Goal: Task Accomplishment & Management: Use online tool/utility

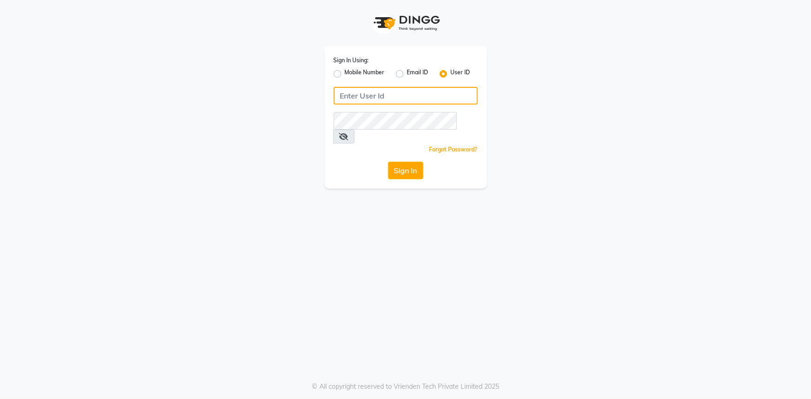
click at [417, 92] on input "Username" at bounding box center [406, 96] width 144 height 18
type input "e1802-32"
drag, startPoint x: 511, startPoint y: 313, endPoint x: 426, endPoint y: 200, distance: 141.6
click at [511, 311] on div "Sign In Using: Mobile Number Email ID User ID e1802-32 Remember me Forgot Passw…" at bounding box center [405, 199] width 811 height 399
click at [393, 162] on button "Sign In" at bounding box center [405, 171] width 35 height 18
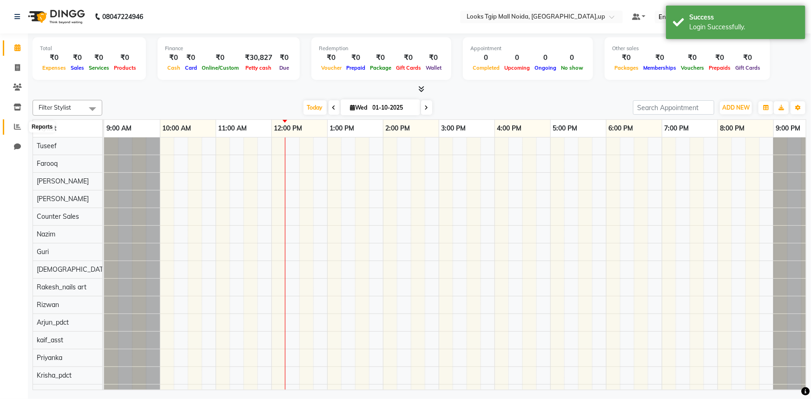
click at [13, 130] on span at bounding box center [17, 127] width 16 height 11
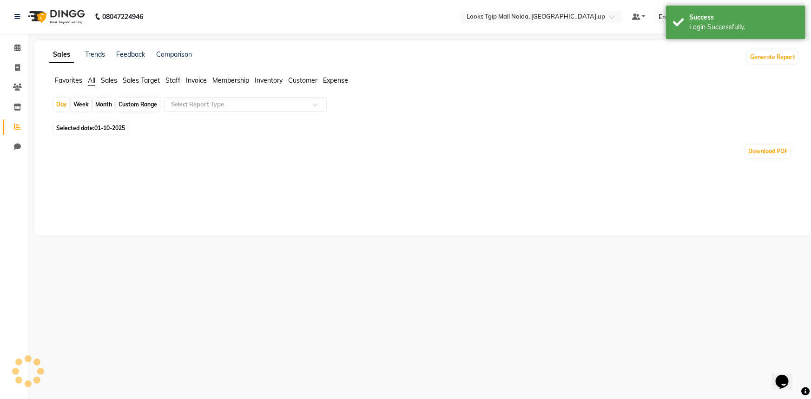
click at [176, 79] on span "Staff" at bounding box center [172, 80] width 15 height 8
drag, startPoint x: 198, startPoint y: 97, endPoint x: 200, endPoint y: 103, distance: 6.3
click at [199, 97] on div "Select Report Type" at bounding box center [245, 104] width 163 height 15
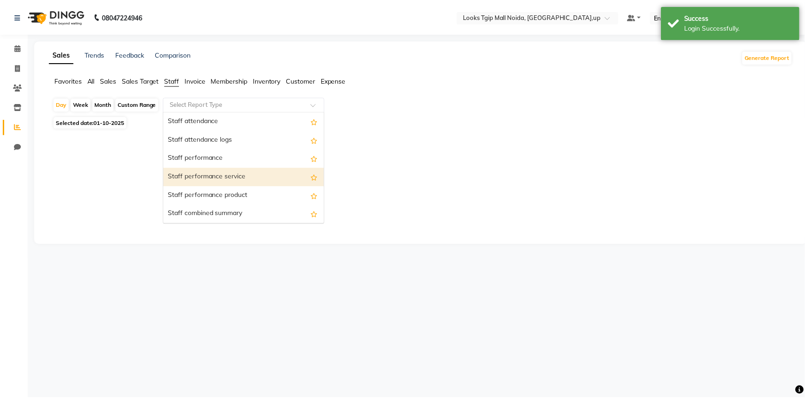
scroll to position [126, 0]
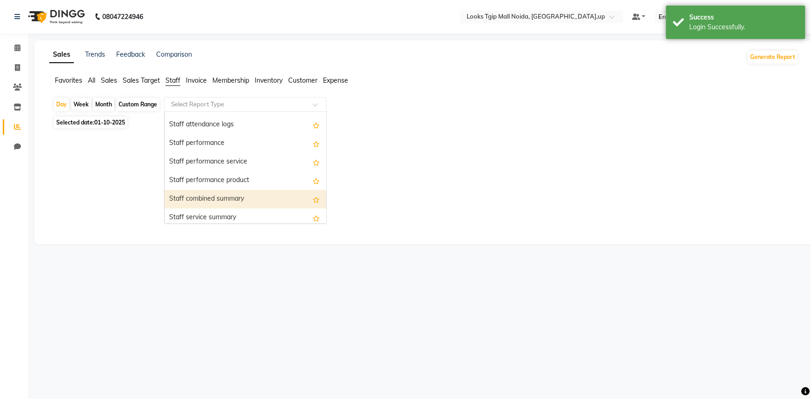
click at [209, 199] on div "Staff combined summary" at bounding box center [245, 199] width 162 height 19
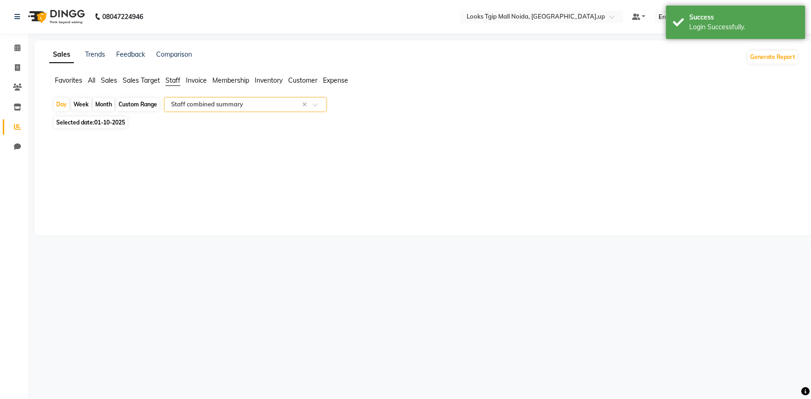
click at [151, 106] on div "Custom Range" at bounding box center [137, 104] width 43 height 13
select select "10"
select select "2025"
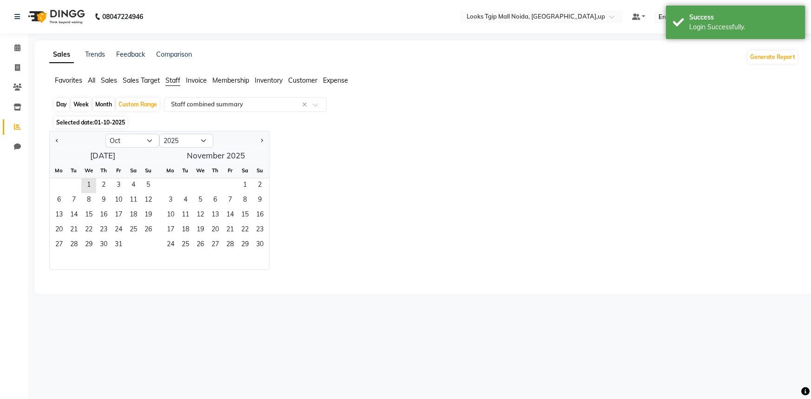
click at [60, 137] on div at bounding box center [78, 140] width 56 height 15
click at [61, 142] on div at bounding box center [78, 140] width 56 height 15
click at [59, 142] on button "Previous month" at bounding box center [56, 140] width 7 height 15
select select "9"
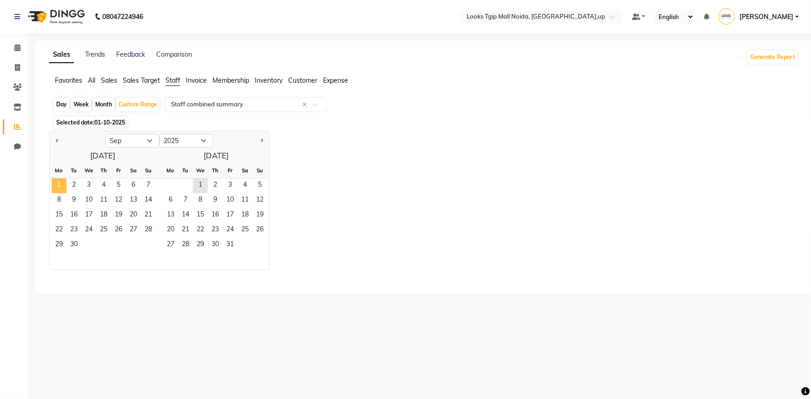
click at [59, 182] on span "1" at bounding box center [59, 185] width 15 height 15
click at [75, 242] on span "30" at bounding box center [73, 245] width 15 height 15
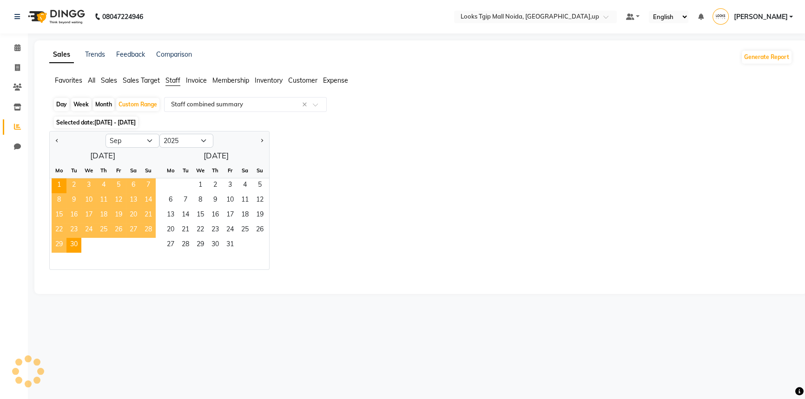
select select "filtered_report"
select select "pdf"
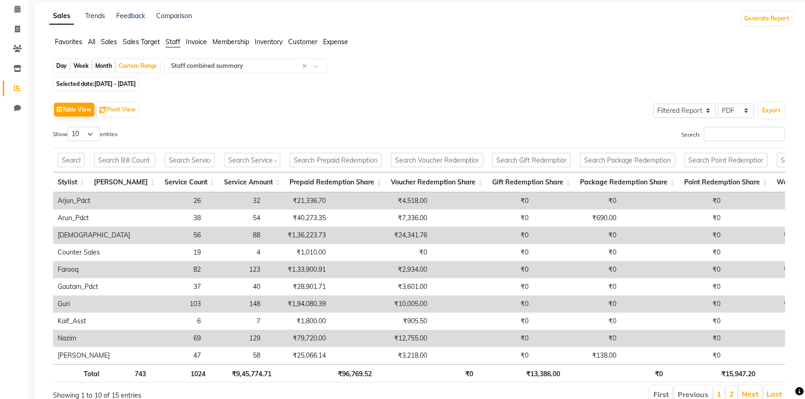
scroll to position [85, 0]
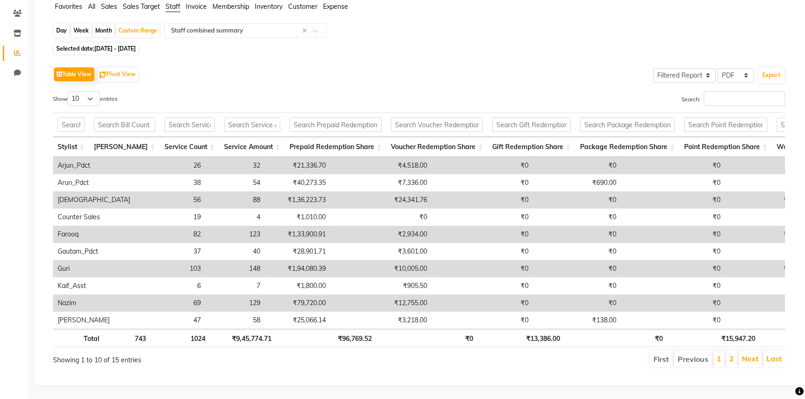
click at [93, 157] on td "Arjun_Pdct" at bounding box center [94, 165] width 82 height 17
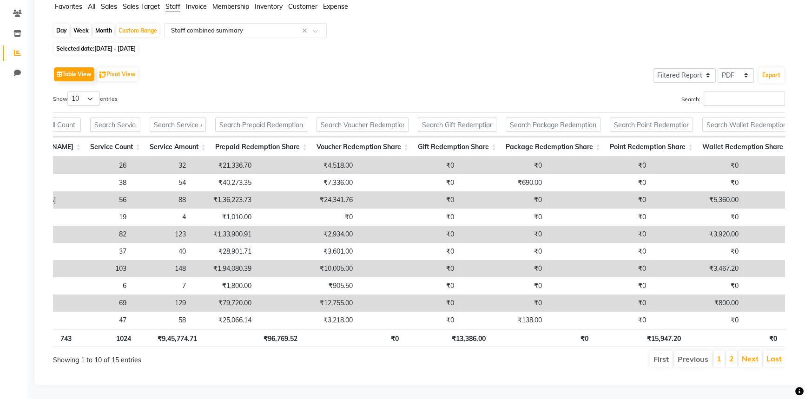
scroll to position [0, 0]
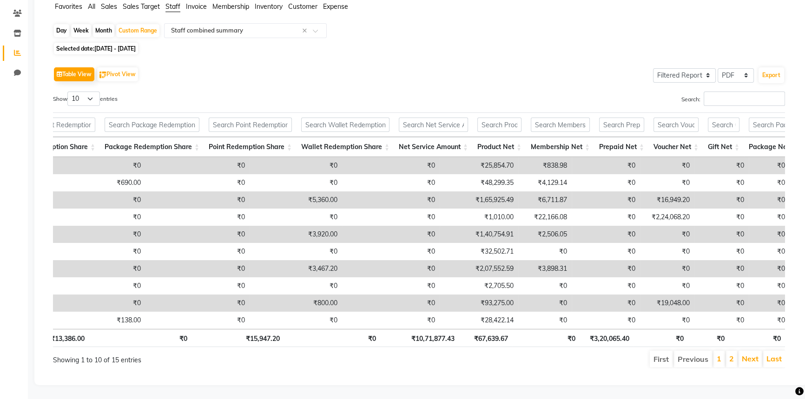
drag, startPoint x: 416, startPoint y: 142, endPoint x: 448, endPoint y: 155, distance: 34.2
click at [449, 156] on div "Stylist Bill Count Service Count Service Amount Prepaid Redemption Share Vouche…" at bounding box center [419, 230] width 732 height 240
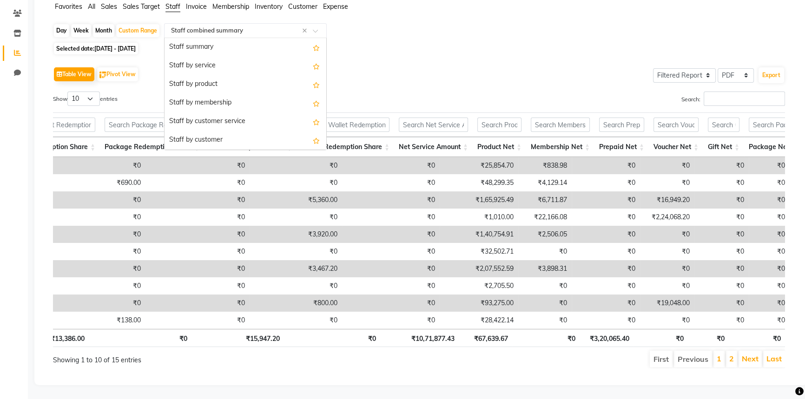
click at [223, 26] on input "text" at bounding box center [236, 30] width 134 height 9
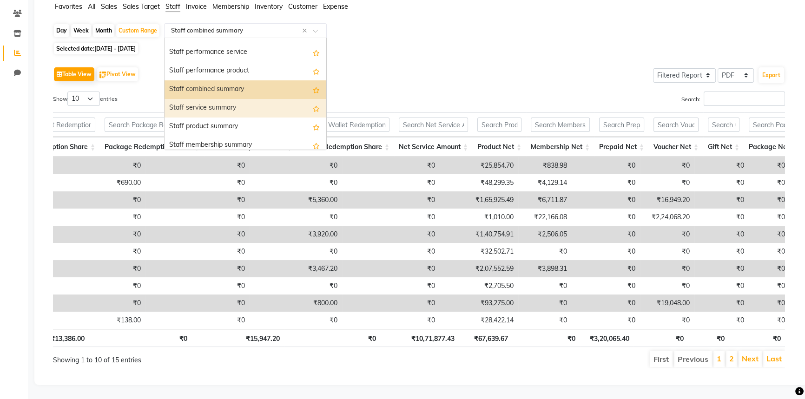
click at [233, 102] on div "Staff service summary" at bounding box center [245, 108] width 162 height 19
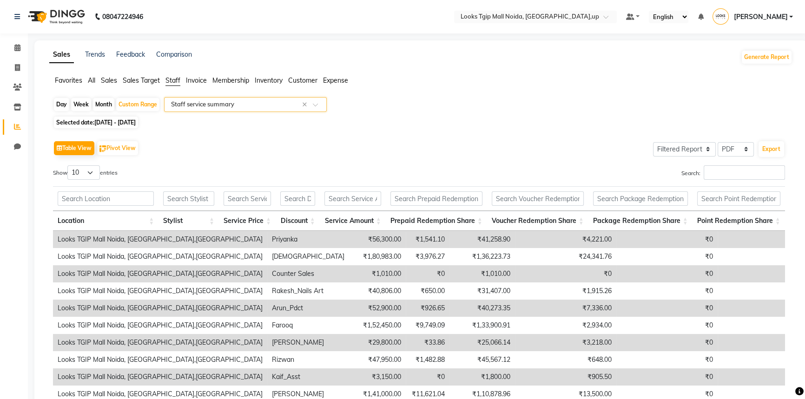
click at [263, 107] on input "text" at bounding box center [236, 104] width 134 height 9
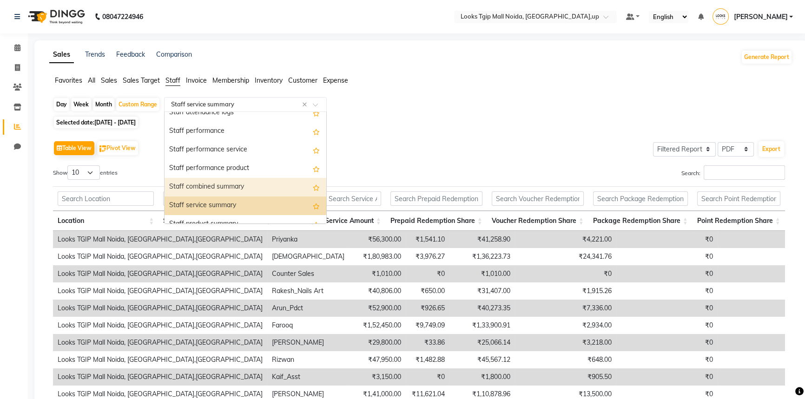
click at [253, 185] on div "Staff combined summary" at bounding box center [245, 187] width 162 height 19
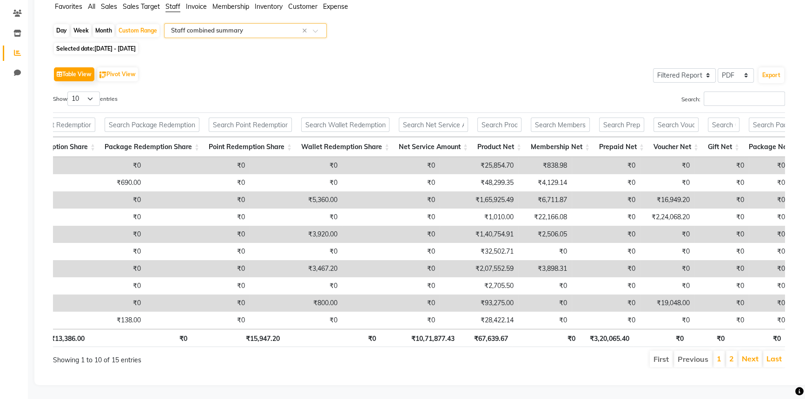
click at [754, 351] on li "Next" at bounding box center [749, 359] width 23 height 17
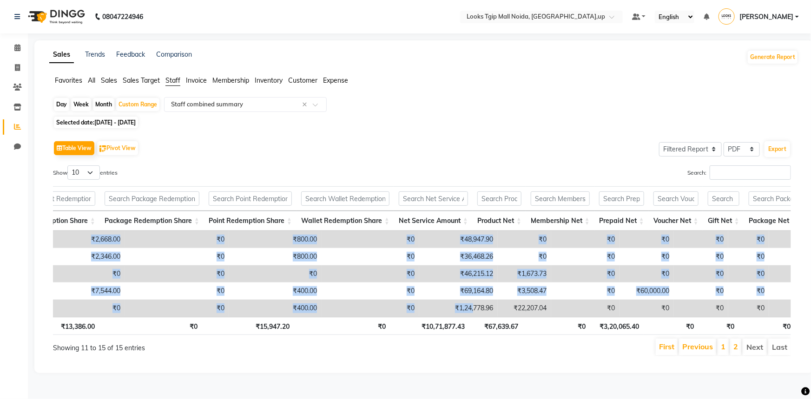
drag, startPoint x: 443, startPoint y: 316, endPoint x: 521, endPoint y: 317, distance: 78.1
click at [522, 317] on div "Stylist Bill Count Service Count Service Amount Prepaid Redemption Share Vouche…" at bounding box center [422, 274] width 738 height 86
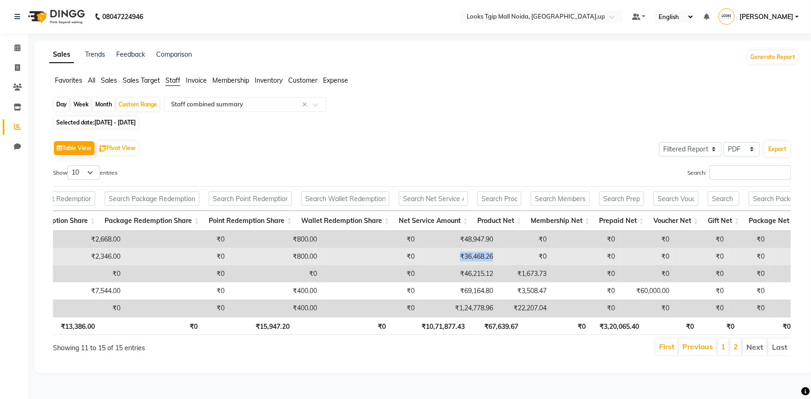
drag, startPoint x: 466, startPoint y: 260, endPoint x: 422, endPoint y: 256, distance: 44.3
click at [422, 256] on td "₹36,468.26" at bounding box center [458, 256] width 79 height 17
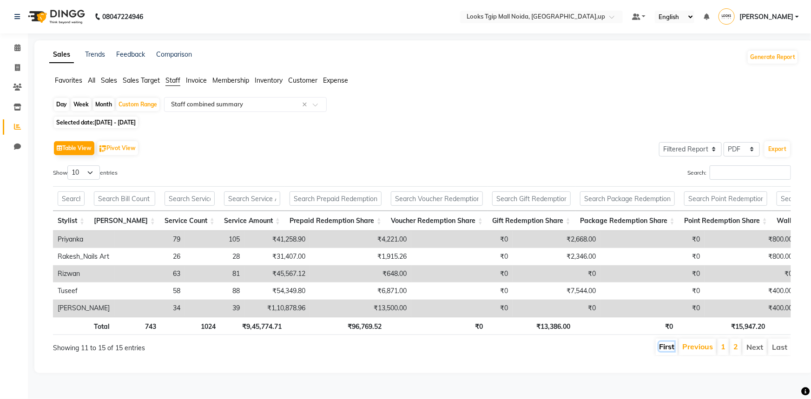
click at [667, 351] on link "First" at bounding box center [666, 346] width 15 height 9
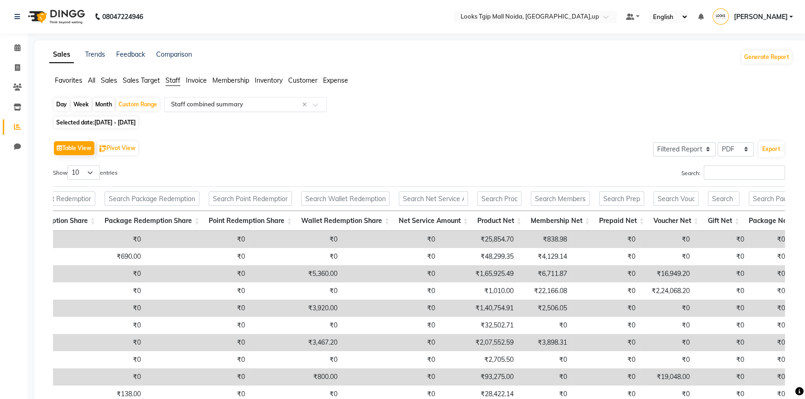
click at [185, 102] on input "text" at bounding box center [236, 104] width 134 height 9
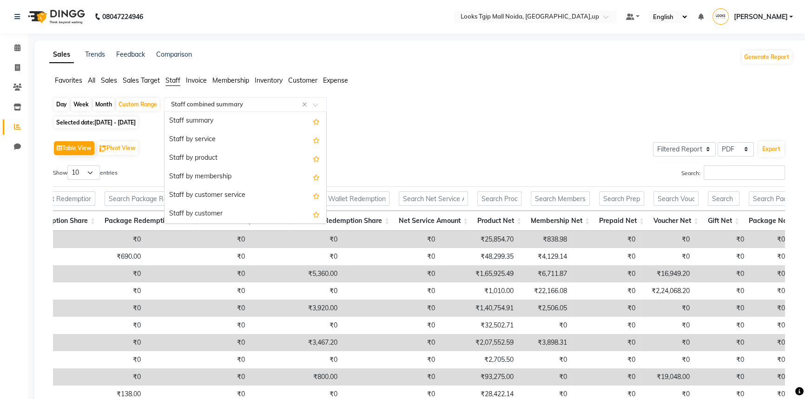
scroll to position [204, 0]
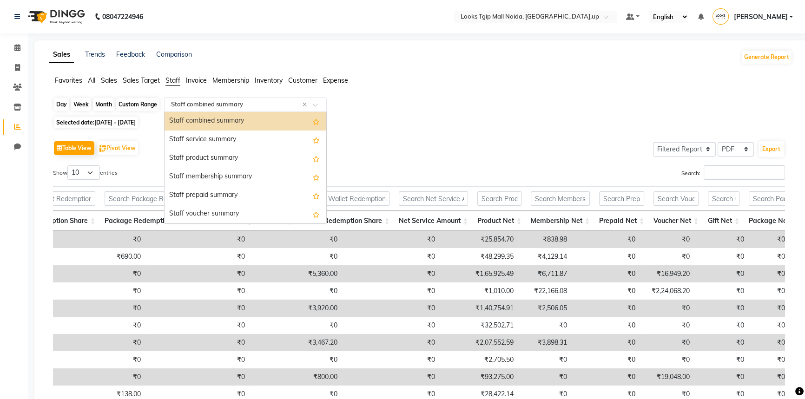
click at [151, 102] on div "Custom Range" at bounding box center [137, 104] width 43 height 13
select select "9"
select select "2025"
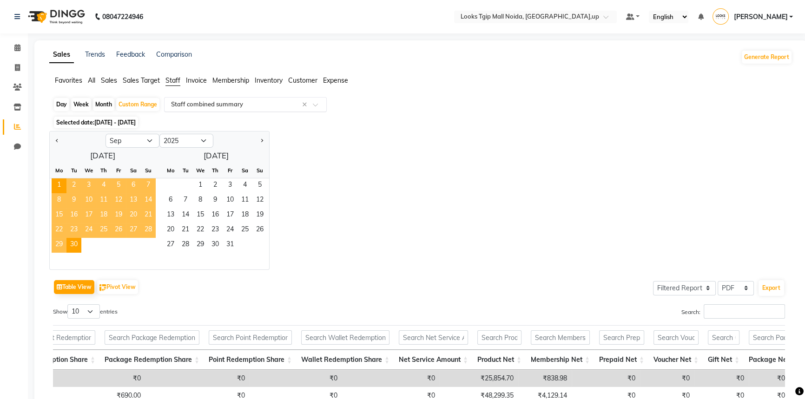
click at [236, 105] on input "text" at bounding box center [236, 104] width 134 height 9
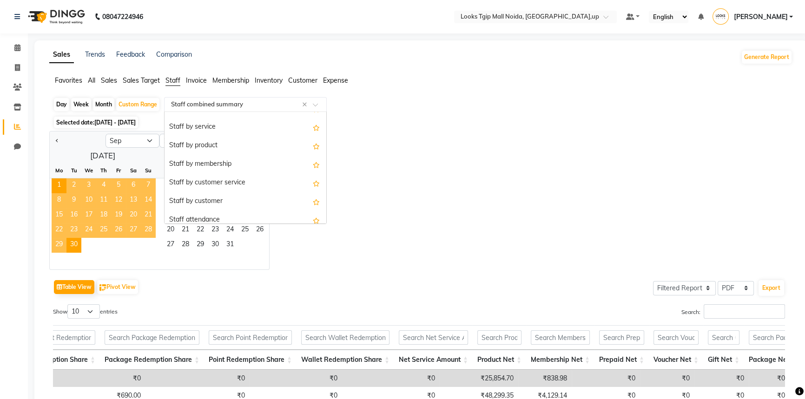
scroll to position [0, 0]
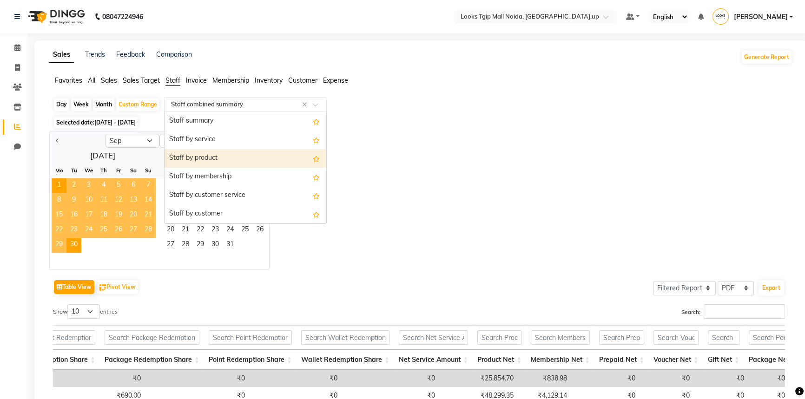
click at [247, 164] on div "Staff by product" at bounding box center [245, 158] width 162 height 19
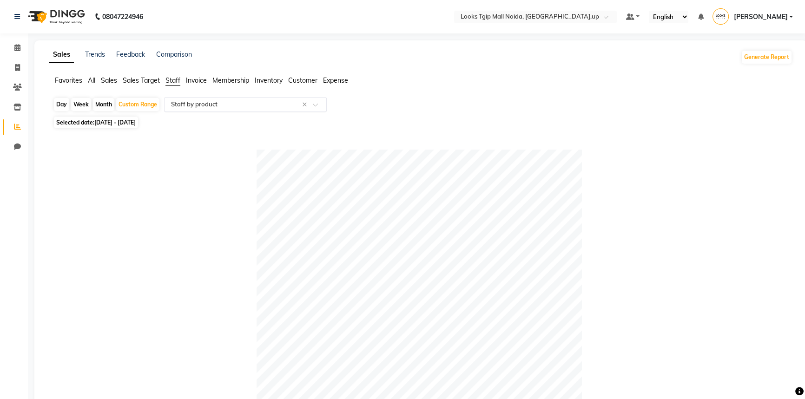
click at [259, 106] on input "text" at bounding box center [236, 104] width 134 height 9
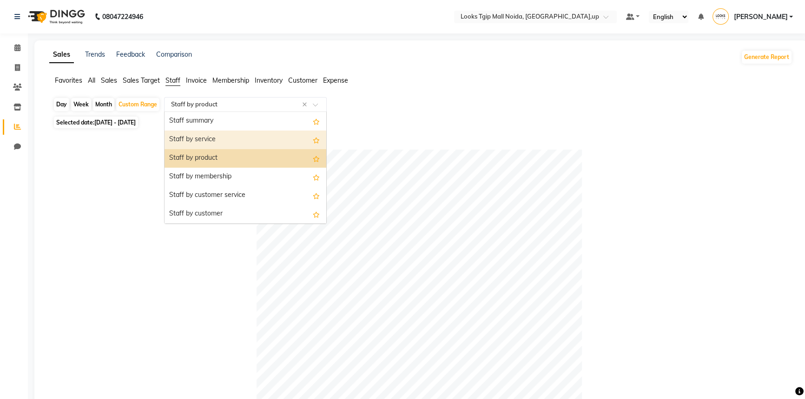
click at [248, 143] on div "Staff by service" at bounding box center [245, 140] width 162 height 19
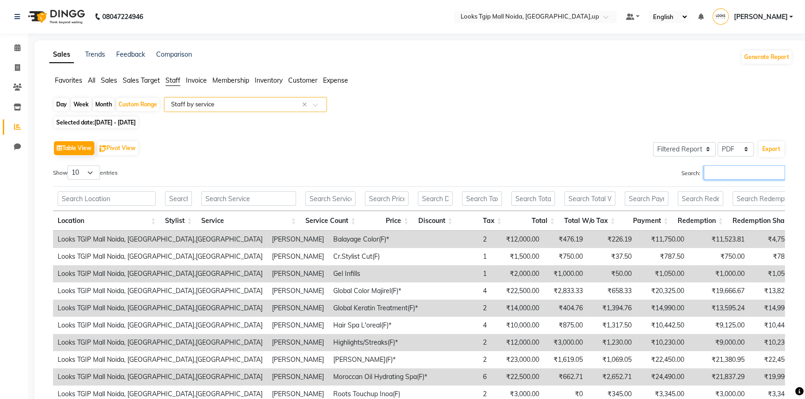
click at [731, 168] on input "Search:" at bounding box center [743, 172] width 81 height 14
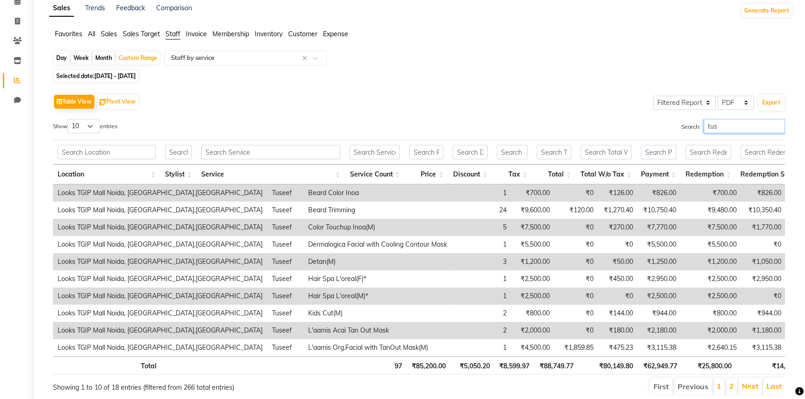
scroll to position [85, 0]
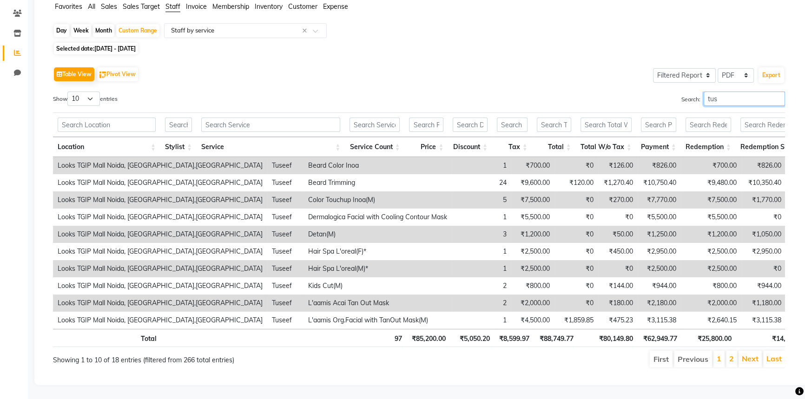
type input "tus"
drag, startPoint x: 492, startPoint y: 358, endPoint x: 500, endPoint y: 361, distance: 8.1
click at [498, 361] on ul "First Previous 1 2 Next Last" at bounding box center [574, 359] width 421 height 17
drag, startPoint x: 500, startPoint y: 361, endPoint x: 728, endPoint y: 359, distance: 227.6
click at [728, 359] on div "First Previous 1 2 Next Last" at bounding box center [574, 359] width 435 height 19
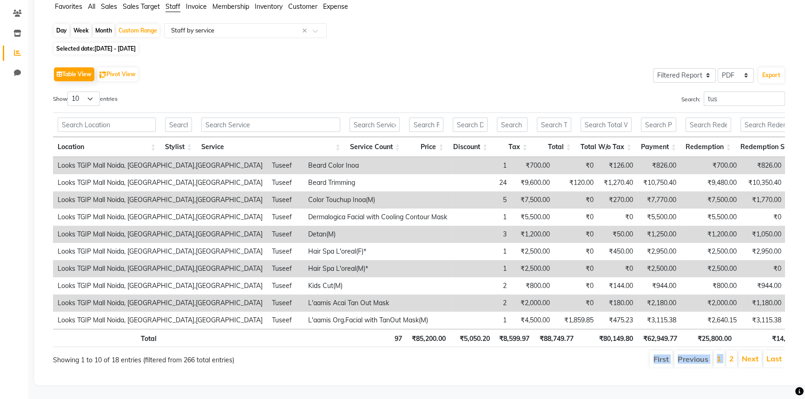
click at [577, 373] on div "Table View Pivot View Select Full Report Filtered Report Select CSV PDF Export …" at bounding box center [419, 216] width 747 height 319
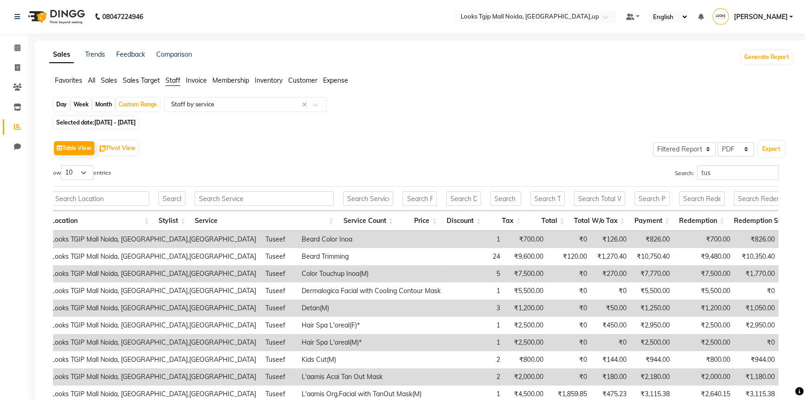
scroll to position [0, 0]
click at [746, 176] on input "tus" at bounding box center [737, 172] width 81 height 14
click at [192, 102] on input "text" at bounding box center [236, 104] width 134 height 9
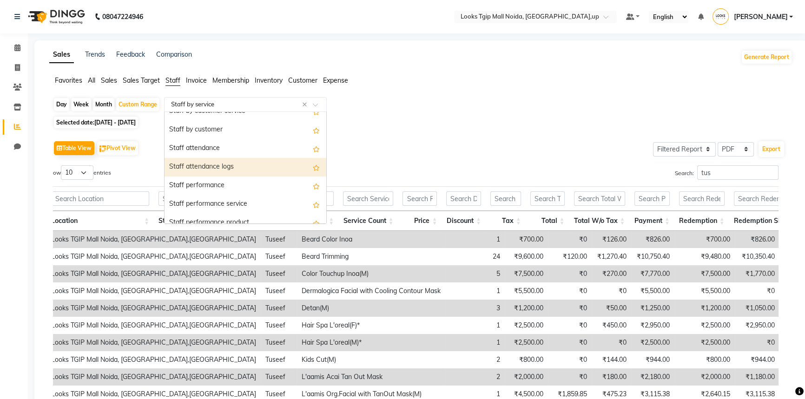
scroll to position [126, 0]
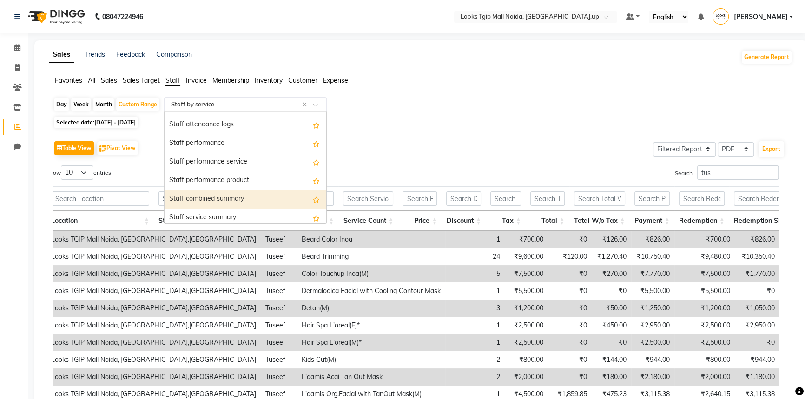
click at [248, 190] on div "Staff combined summary" at bounding box center [245, 199] width 162 height 19
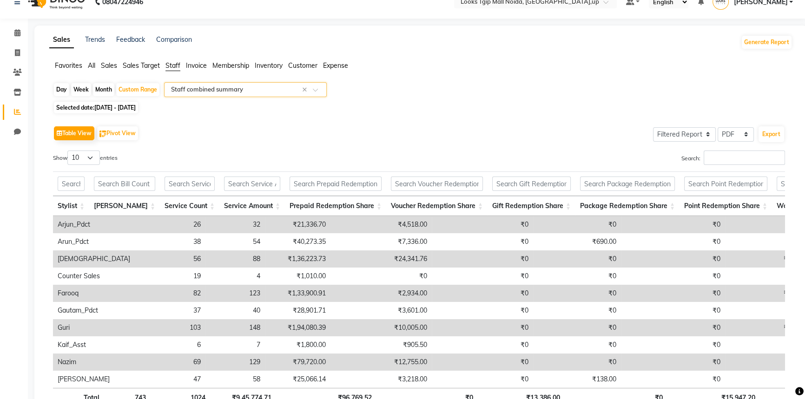
scroll to position [1, 0]
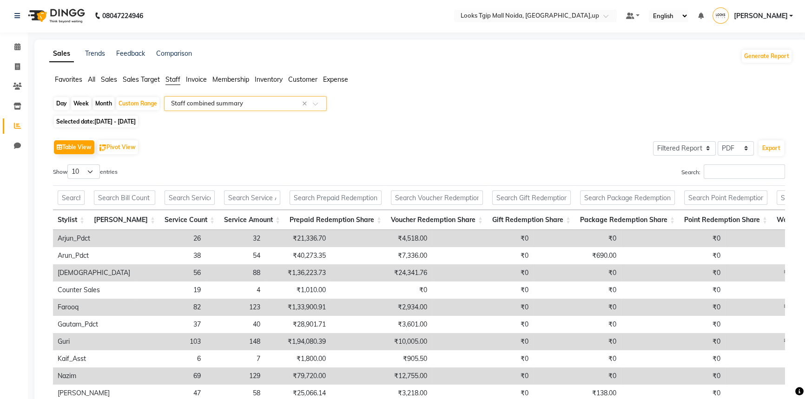
click at [262, 102] on input "text" at bounding box center [236, 103] width 134 height 9
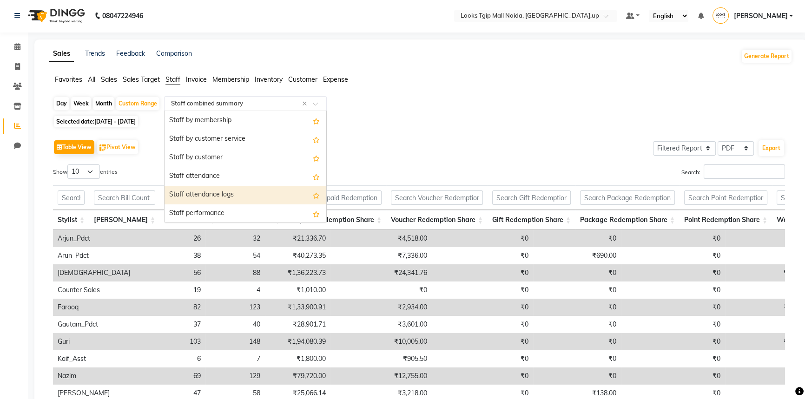
scroll to position [35, 0]
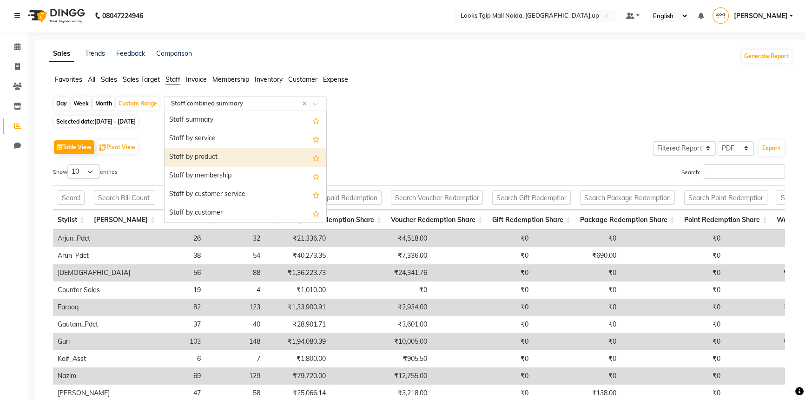
click at [246, 156] on div "Staff by product" at bounding box center [245, 157] width 162 height 19
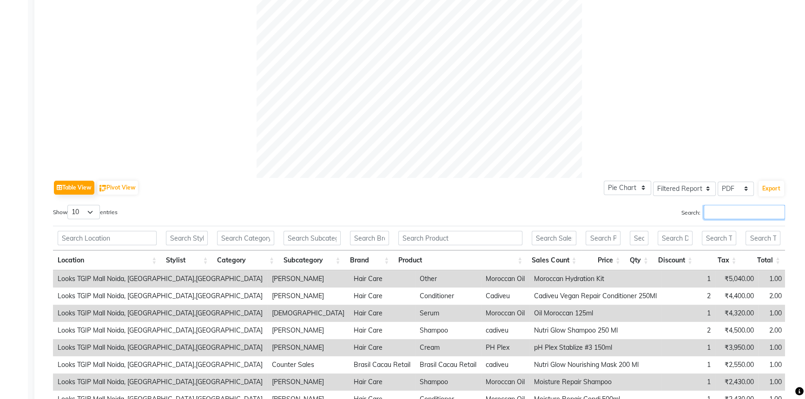
click at [724, 214] on input "Search:" at bounding box center [743, 212] width 81 height 14
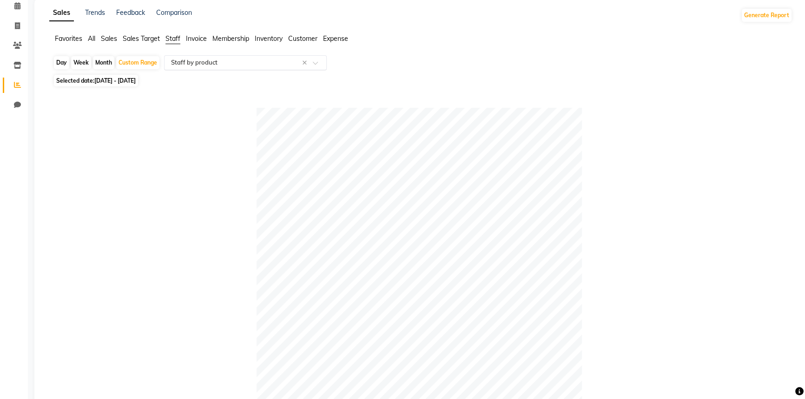
type input "tus"
click at [210, 62] on input "text" at bounding box center [236, 62] width 134 height 9
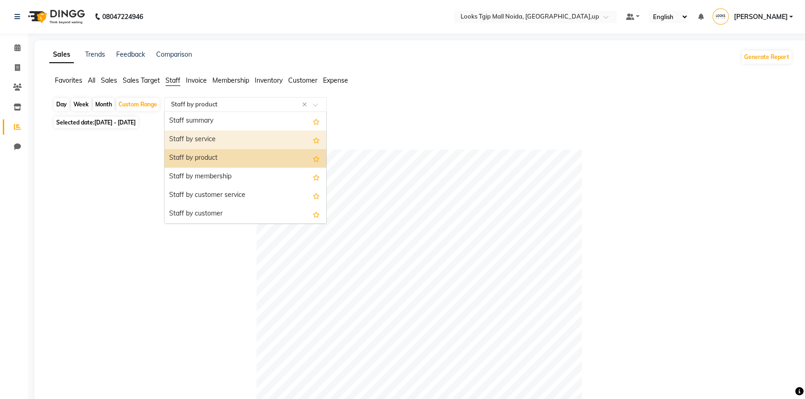
click at [227, 146] on div "Staff by service" at bounding box center [245, 140] width 162 height 19
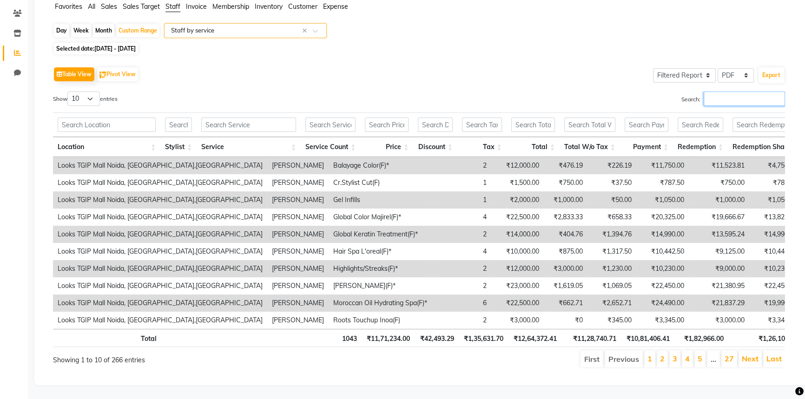
click at [730, 93] on input "Search:" at bounding box center [743, 99] width 81 height 14
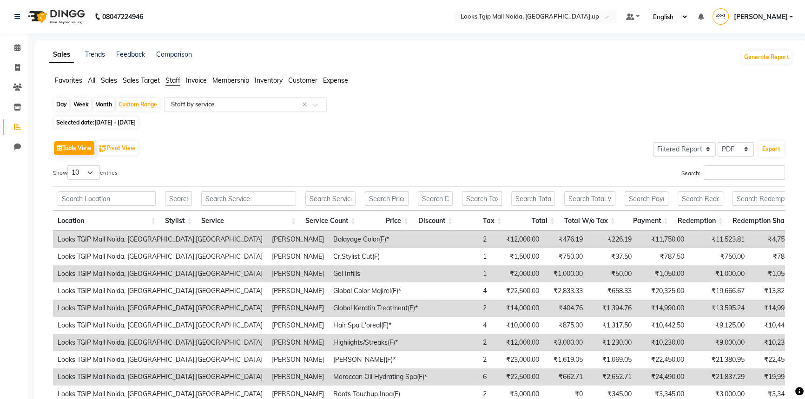
click at [235, 109] on div "Select Report Type × Staff by service" at bounding box center [234, 104] width 136 height 9
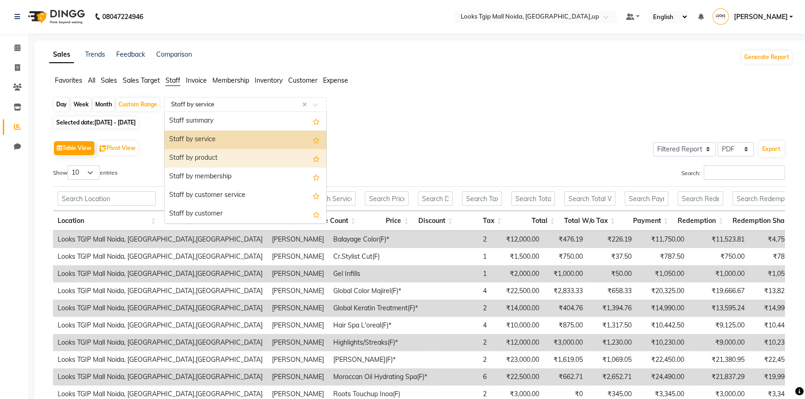
click at [250, 153] on div "Staff by product" at bounding box center [245, 158] width 162 height 19
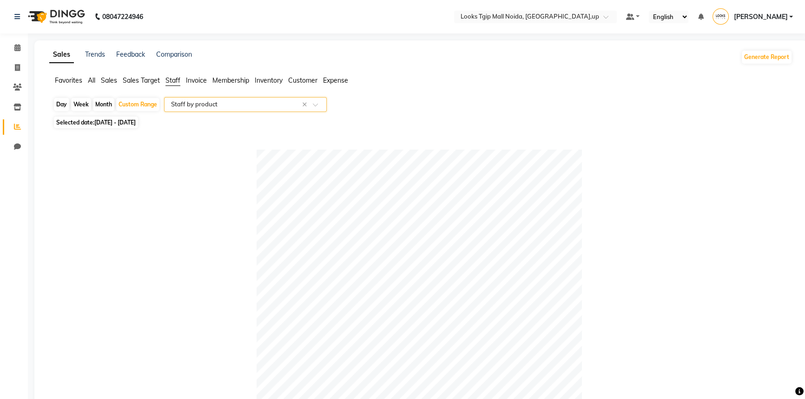
click at [204, 104] on input "text" at bounding box center [236, 104] width 134 height 9
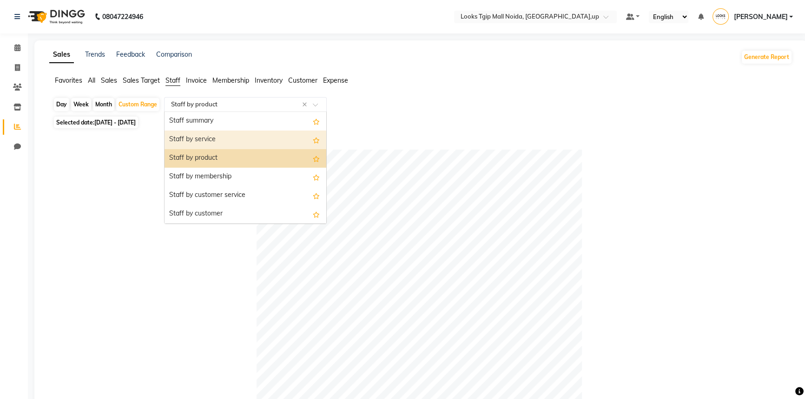
click at [205, 139] on div "Staff by service" at bounding box center [245, 140] width 162 height 19
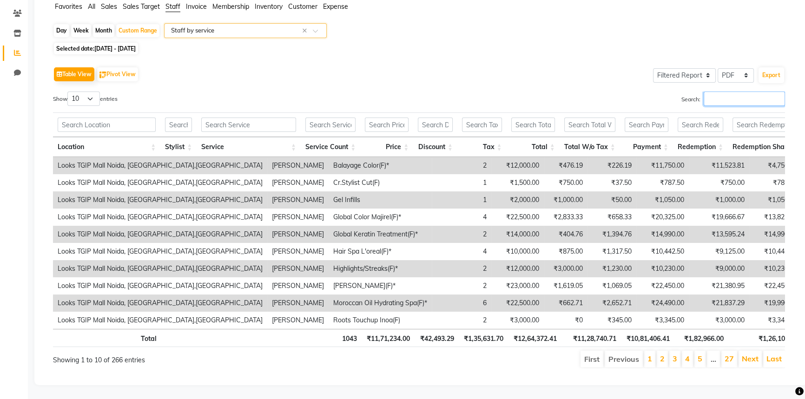
click at [728, 92] on input "Search:" at bounding box center [743, 99] width 81 height 14
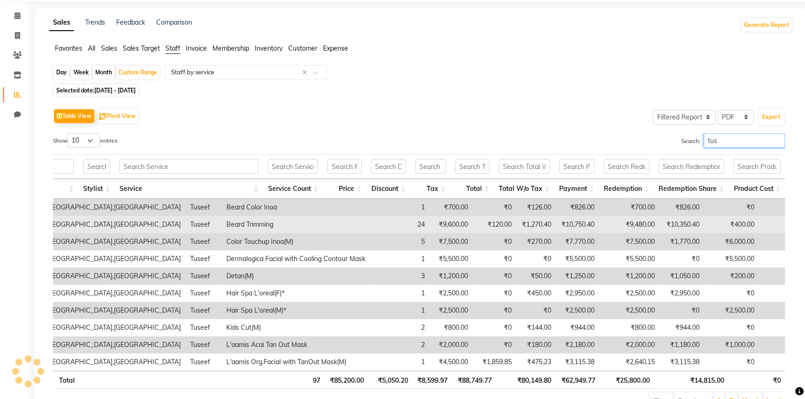
scroll to position [0, 0]
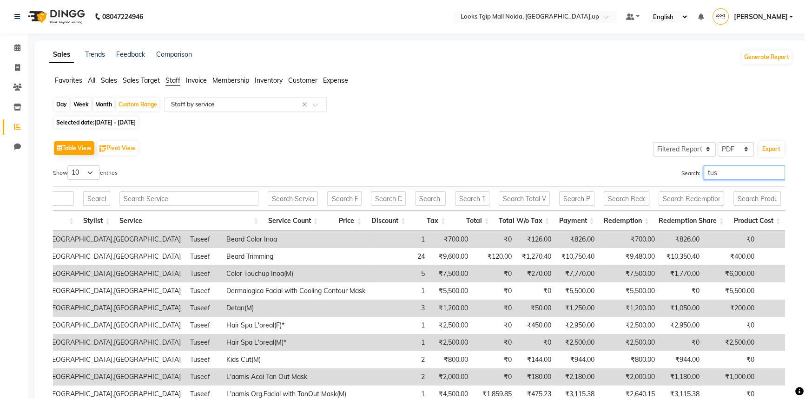
type input "tus"
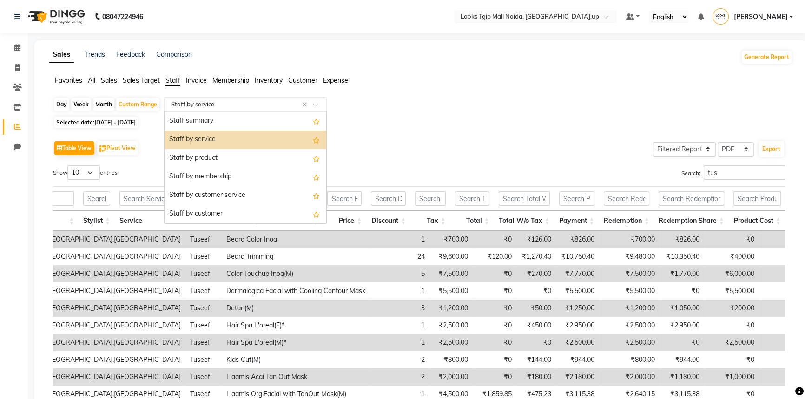
click at [225, 106] on input "text" at bounding box center [236, 104] width 134 height 9
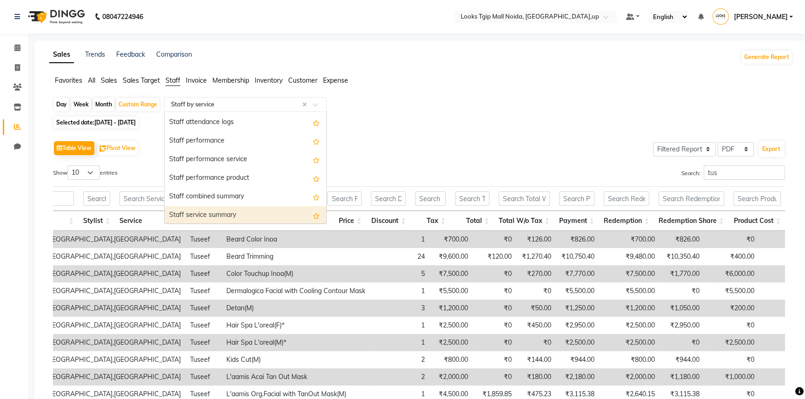
scroll to position [169, 0]
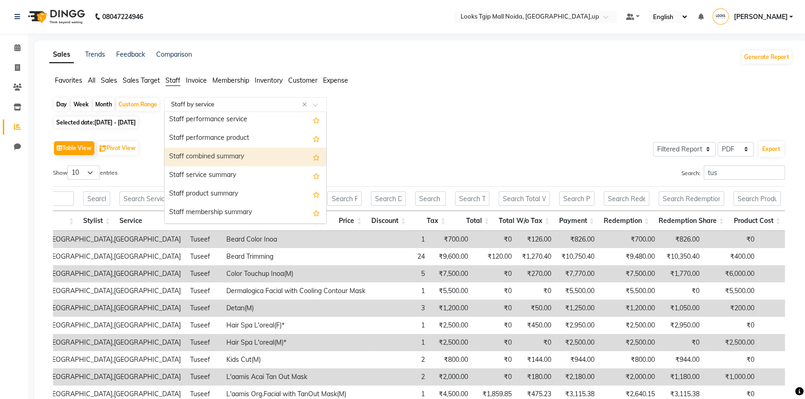
click at [233, 151] on div "Staff combined summary" at bounding box center [245, 157] width 162 height 19
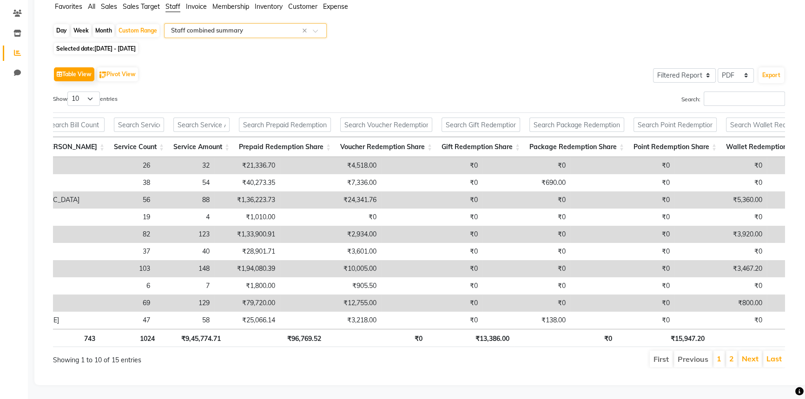
scroll to position [0, 168]
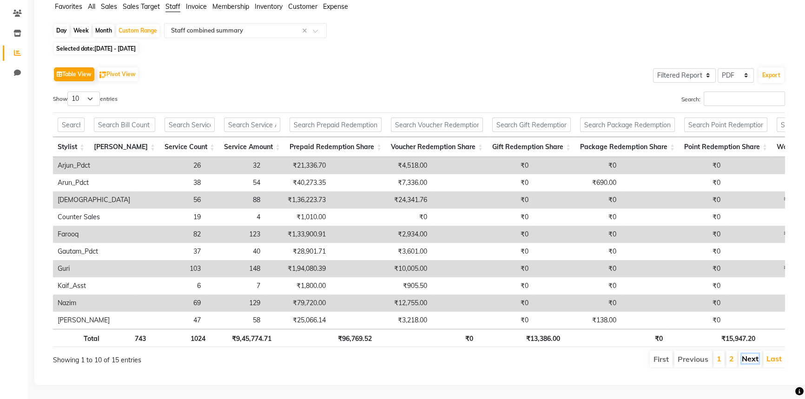
click at [745, 354] on link "Next" at bounding box center [749, 358] width 17 height 9
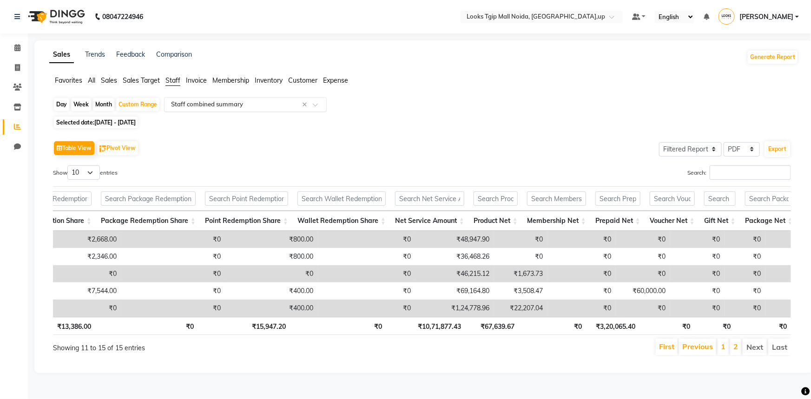
click at [235, 100] on input "text" at bounding box center [236, 104] width 134 height 9
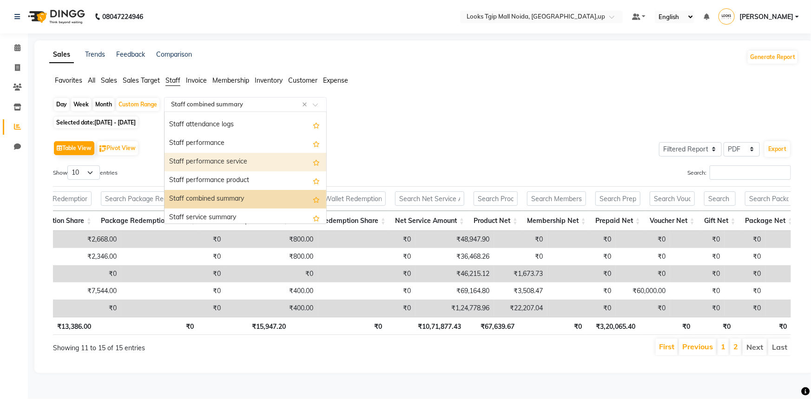
click at [236, 155] on div "Staff performance service" at bounding box center [245, 162] width 162 height 19
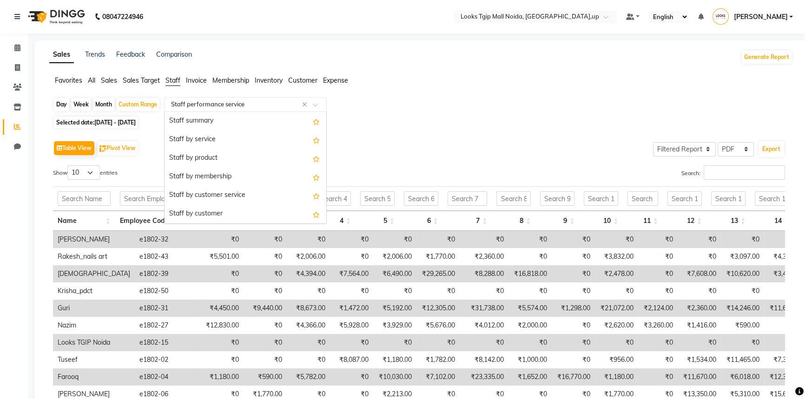
click at [245, 106] on input "text" at bounding box center [236, 104] width 134 height 9
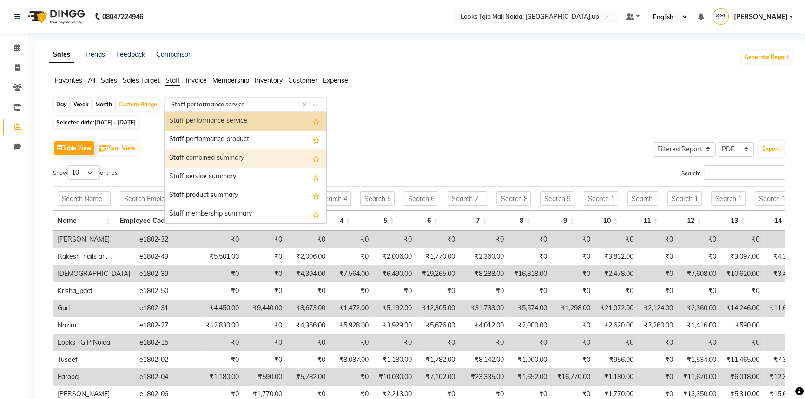
click at [246, 149] on div "Staff combined summary" at bounding box center [245, 158] width 162 height 19
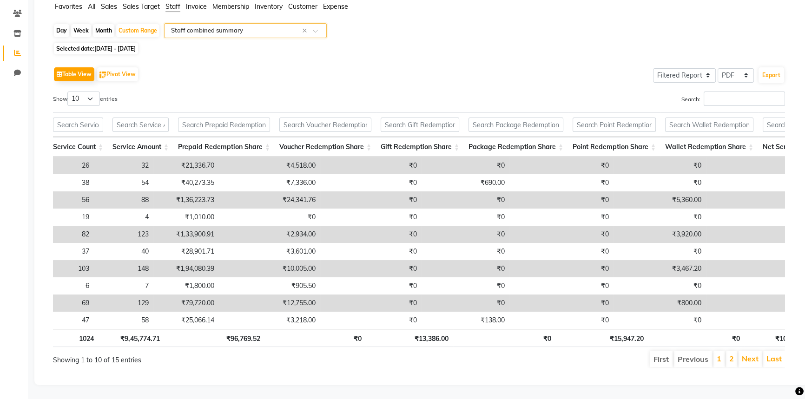
scroll to position [0, 113]
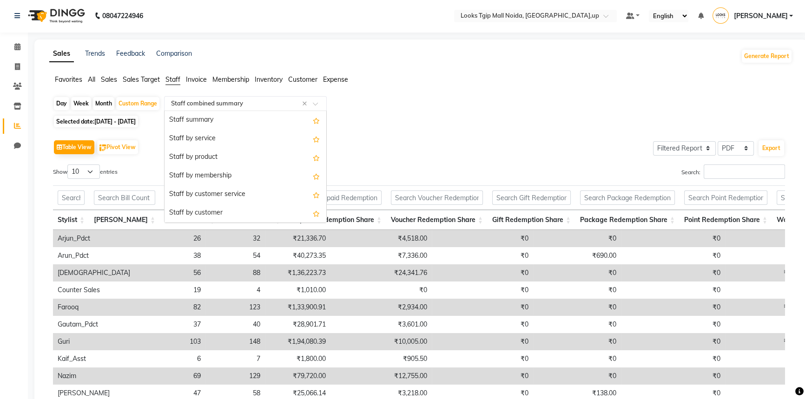
click at [234, 104] on input "text" at bounding box center [236, 103] width 134 height 9
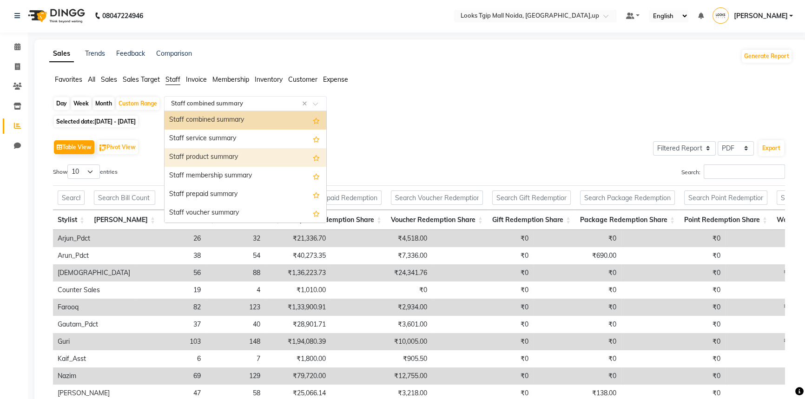
click at [246, 156] on div "Staff product summary" at bounding box center [245, 157] width 162 height 19
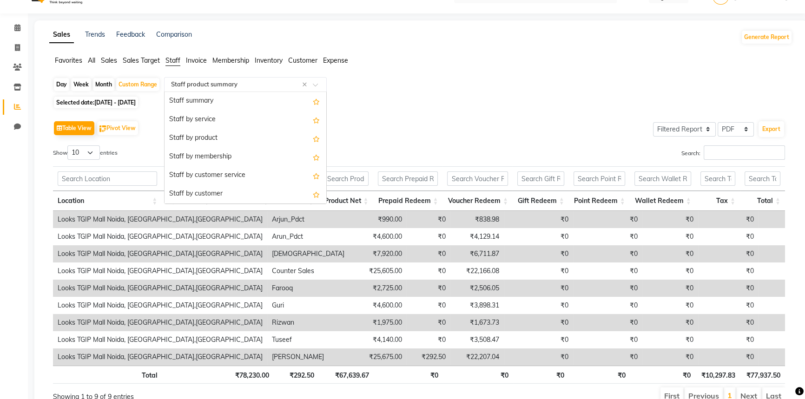
click at [270, 80] on input "text" at bounding box center [236, 84] width 134 height 9
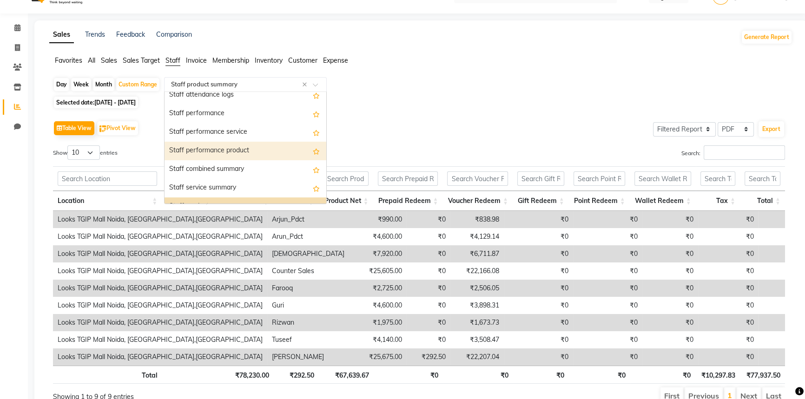
scroll to position [157, 0]
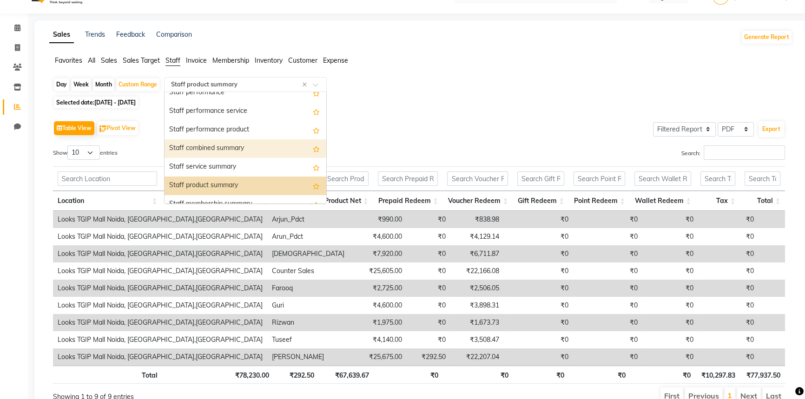
click at [260, 148] on div "Staff combined summary" at bounding box center [245, 148] width 162 height 19
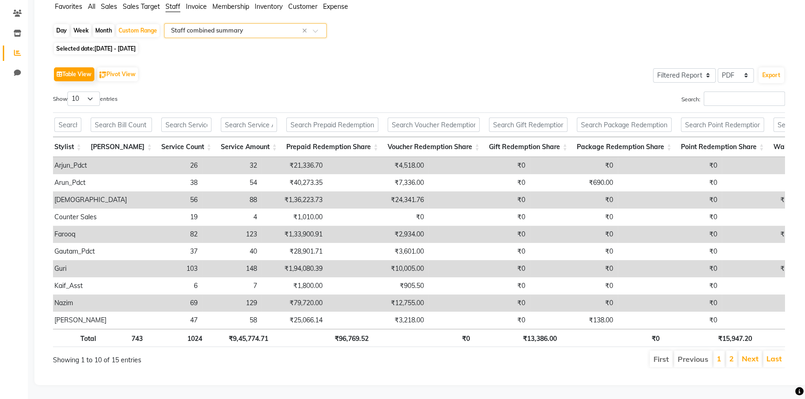
scroll to position [0, 0]
click at [753, 355] on link "Next" at bounding box center [749, 358] width 17 height 9
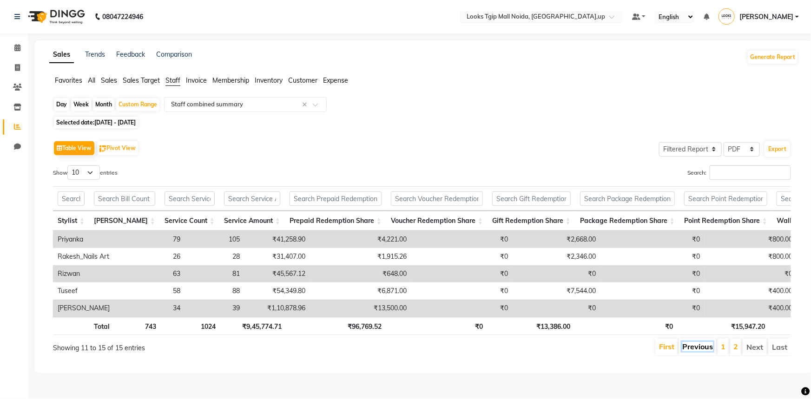
click at [686, 351] on link "Previous" at bounding box center [697, 346] width 31 height 9
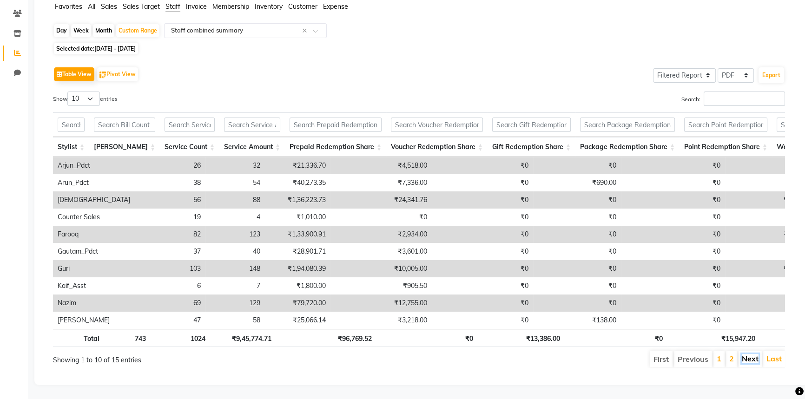
click at [747, 354] on link "Next" at bounding box center [749, 358] width 17 height 9
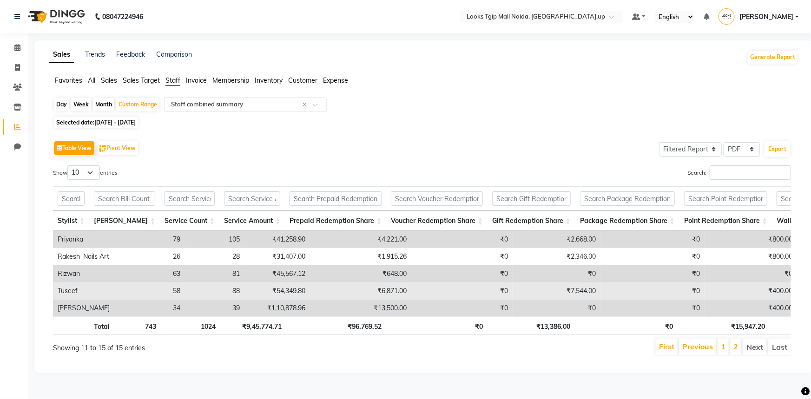
drag, startPoint x: 186, startPoint y: 314, endPoint x: 163, endPoint y: 293, distance: 31.6
click at [185, 314] on td "39" at bounding box center [214, 308] width 59 height 17
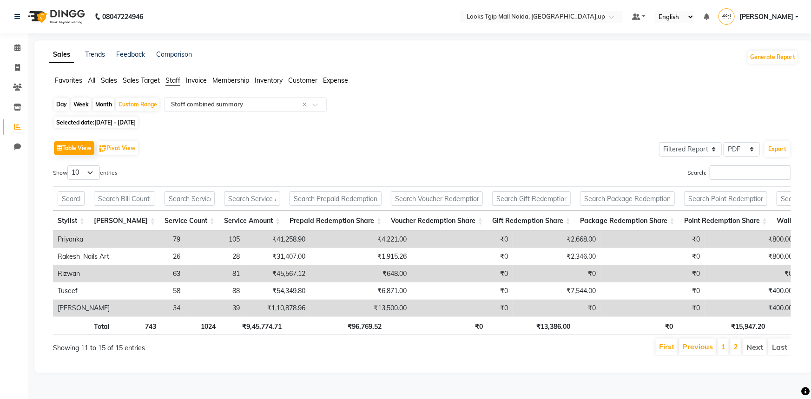
click at [693, 355] on li "Previous" at bounding box center [697, 347] width 37 height 17
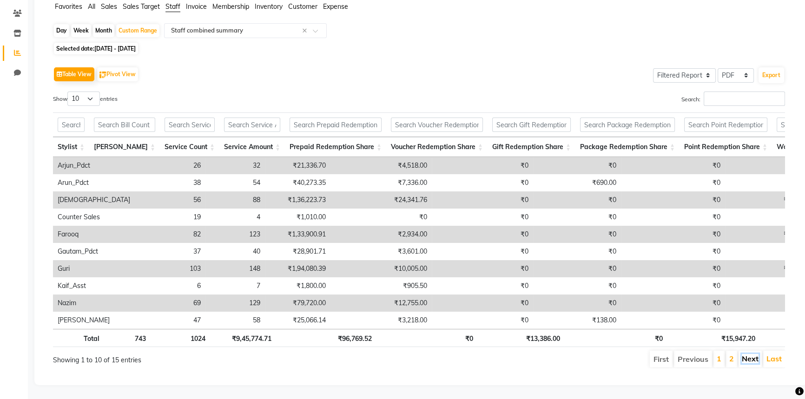
click at [747, 358] on link "Next" at bounding box center [749, 358] width 17 height 9
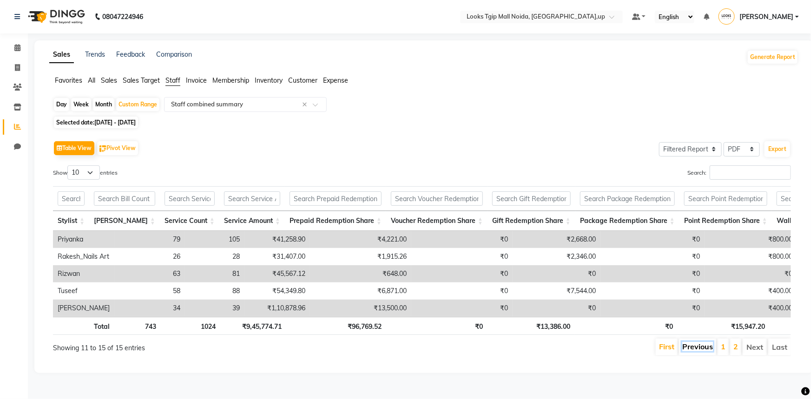
click at [701, 351] on link "Previous" at bounding box center [697, 346] width 31 height 9
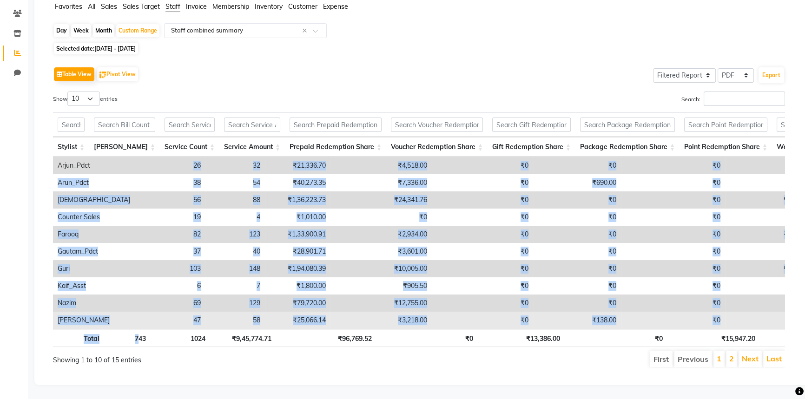
drag, startPoint x: 124, startPoint y: 147, endPoint x: 153, endPoint y: 315, distance: 170.3
click at [145, 326] on div "Stylist Bill Count Service Count Service Amount Prepaid Redemption Share Vouche…" at bounding box center [419, 230] width 732 height 240
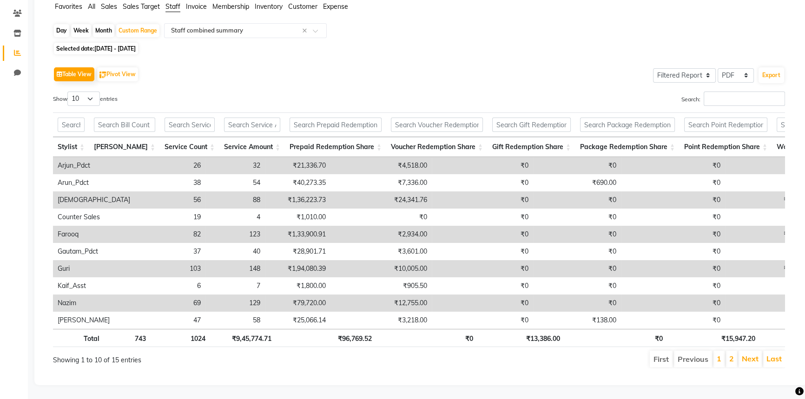
click at [202, 65] on div "Table View Pivot View Select Full Report Filtered Report Select CSV PDF Export" at bounding box center [419, 75] width 732 height 20
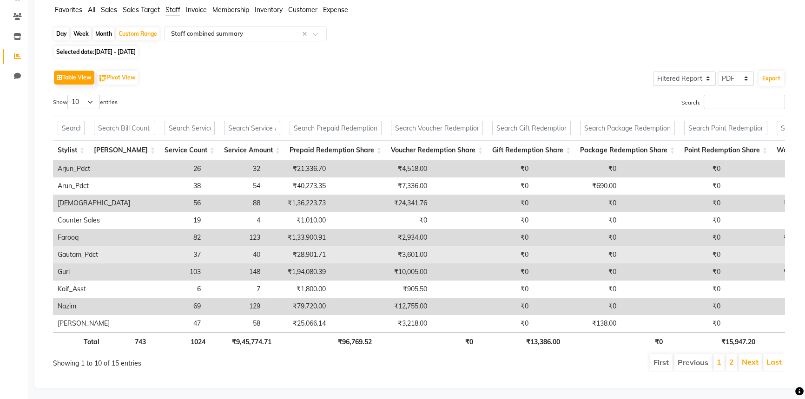
scroll to position [85, 0]
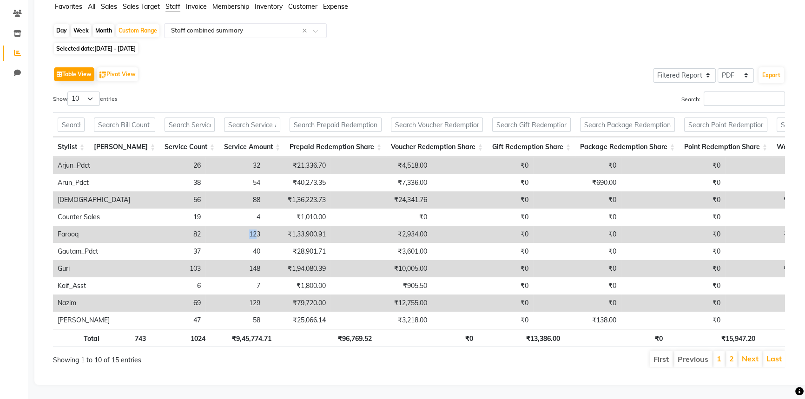
drag, startPoint x: 202, startPoint y: 224, endPoint x: 191, endPoint y: 223, distance: 11.2
click at [205, 226] on td "123" at bounding box center [234, 234] width 59 height 17
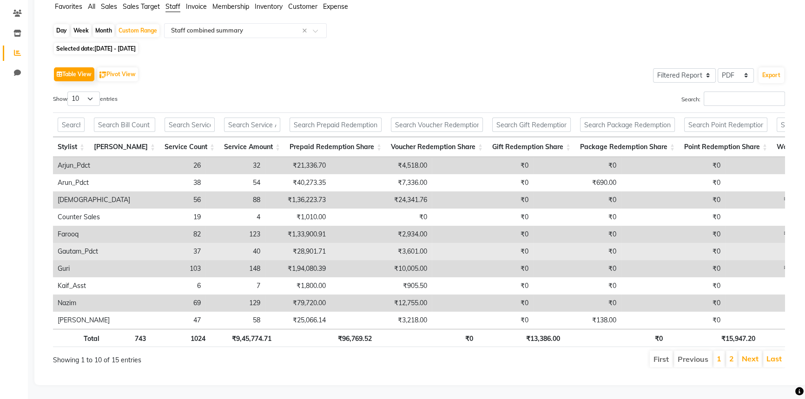
click at [205, 243] on td "40" at bounding box center [234, 251] width 59 height 17
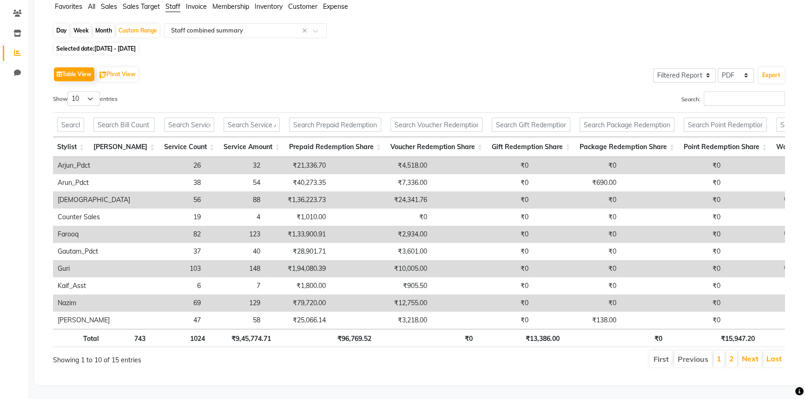
scroll to position [0, 0]
click at [753, 354] on link "Next" at bounding box center [749, 358] width 17 height 9
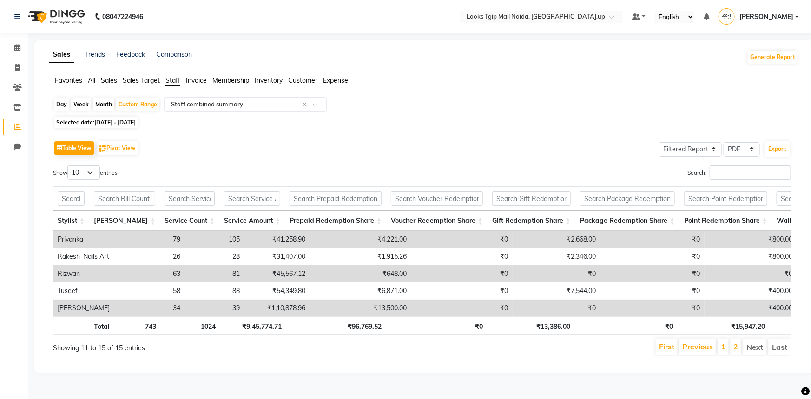
click at [723, 355] on li "1" at bounding box center [722, 347] width 11 height 17
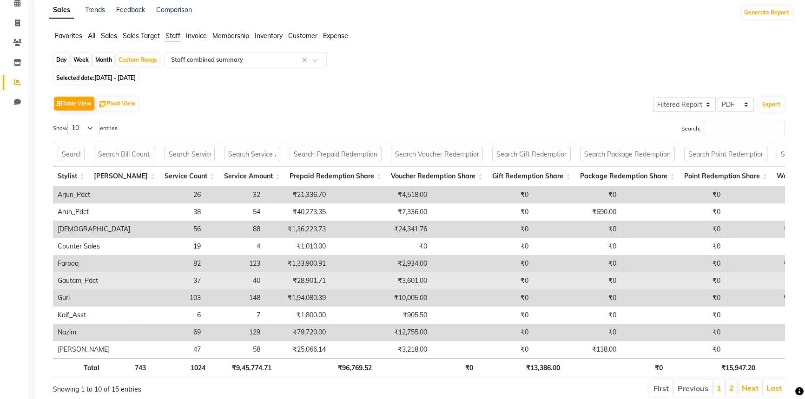
scroll to position [85, 0]
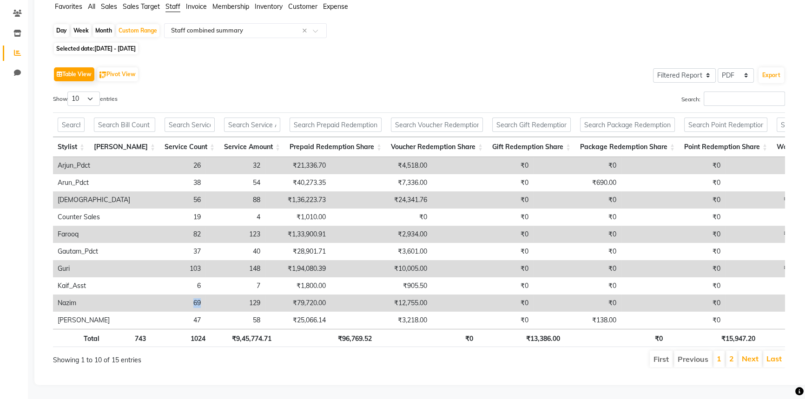
drag, startPoint x: 148, startPoint y: 287, endPoint x: 138, endPoint y: 289, distance: 10.9
click at [138, 295] on td "69" at bounding box center [170, 303] width 71 height 17
drag, startPoint x: 213, startPoint y: 293, endPoint x: 196, endPoint y: 295, distance: 17.3
click at [196, 295] on tr "Nazim 69 129 ₹79,720.00 ₹12,755.00 ₹0 ₹0 ₹0 ₹800.00 ₹0 ₹93,275.00 ₹0 ₹0 ₹19,048…" at bounding box center [687, 303] width 1269 height 17
click at [265, 295] on td "₹79,720.00" at bounding box center [298, 303] width 66 height 17
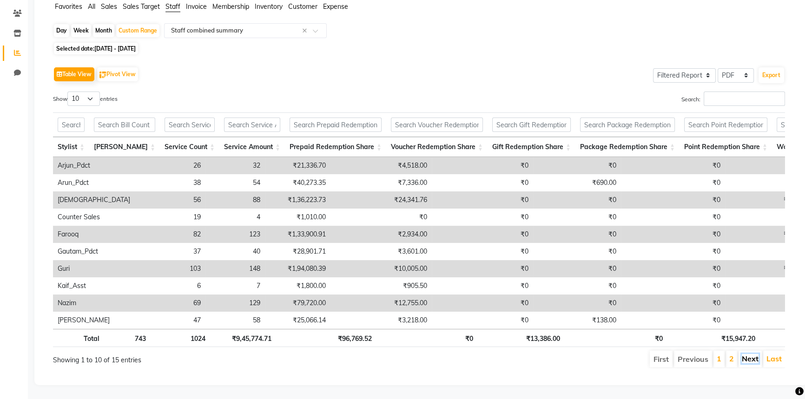
click at [757, 354] on link "Next" at bounding box center [749, 358] width 17 height 9
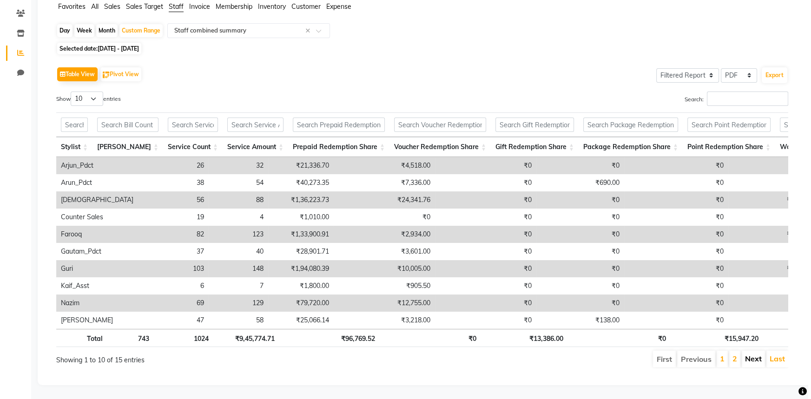
scroll to position [0, 0]
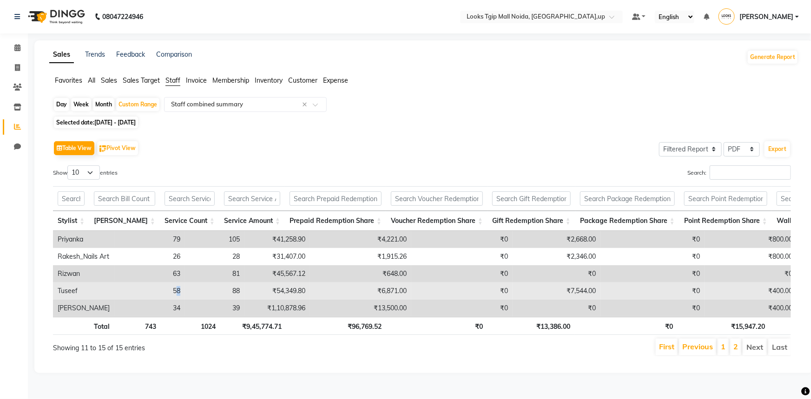
drag, startPoint x: 164, startPoint y: 292, endPoint x: 190, endPoint y: 294, distance: 26.1
click at [155, 289] on tr "Tuseef 58 88 ₹54,349.80 ₹6,871.00 ₹0 ₹7,544.00 ₹0 ₹400.00 ₹0 ₹69,164.80 ₹3,508.…" at bounding box center [677, 290] width 1248 height 17
drag, startPoint x: 219, startPoint y: 290, endPoint x: 209, endPoint y: 291, distance: 10.2
click at [209, 291] on td "88" at bounding box center [214, 290] width 59 height 17
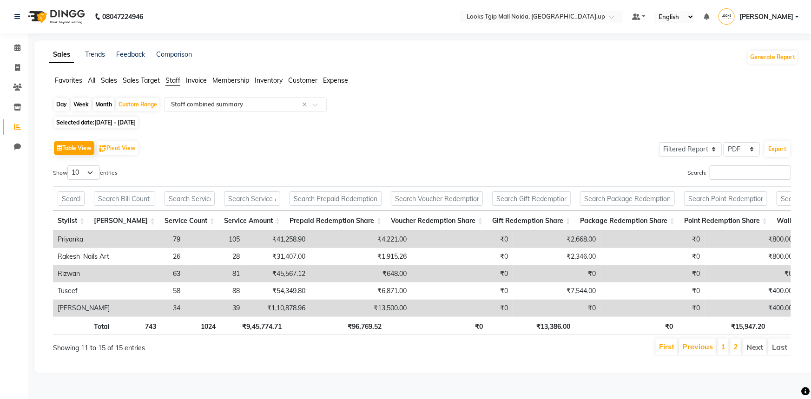
click at [244, 300] on td "₹1,10,878.96" at bounding box center [277, 308] width 66 height 17
drag, startPoint x: 209, startPoint y: 296, endPoint x: 221, endPoint y: 300, distance: 13.0
click at [217, 297] on td "88" at bounding box center [214, 290] width 59 height 17
click at [684, 351] on link "Previous" at bounding box center [697, 346] width 31 height 9
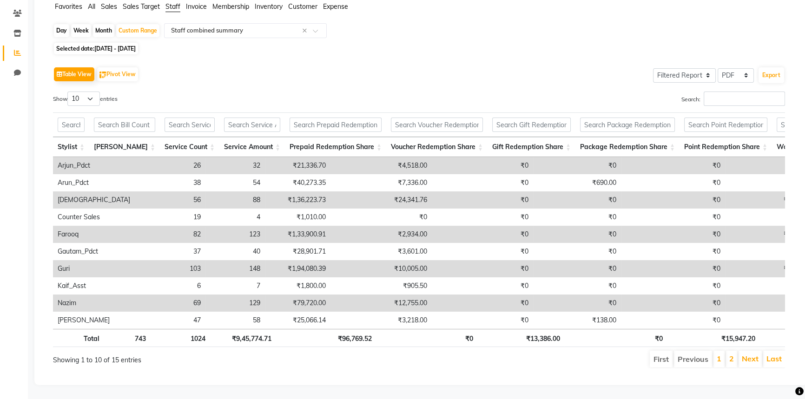
scroll to position [85, 0]
drag, startPoint x: 215, startPoint y: 293, endPoint x: 336, endPoint y: 396, distance: 159.2
click at [179, 298] on tr "Nazim 69 129 ₹79,720.00 ₹12,755.00 ₹0 ₹0 ₹0 ₹800.00 ₹0 ₹93,275.00 ₹0 ₹0 ₹19,048…" at bounding box center [687, 303] width 1269 height 17
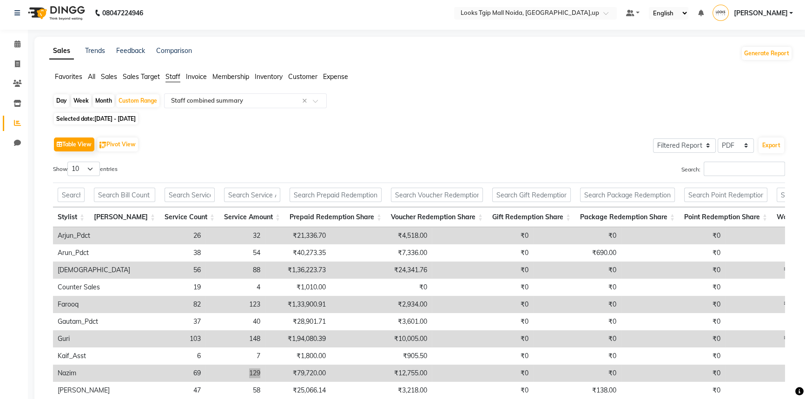
scroll to position [0, 0]
